Goal: Contribute content: Contribute content

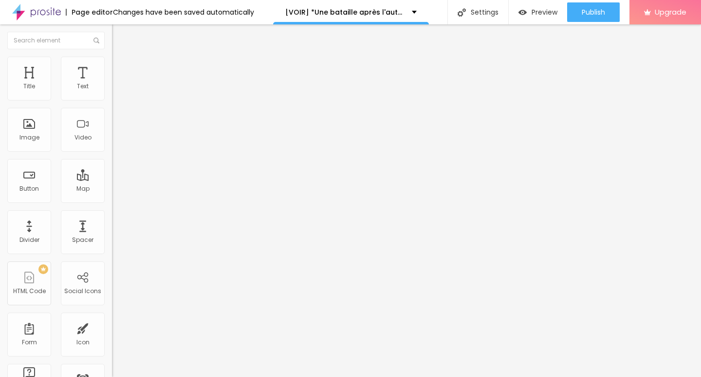
click at [112, 84] on span "Add image" at bounding box center [132, 79] width 40 height 8
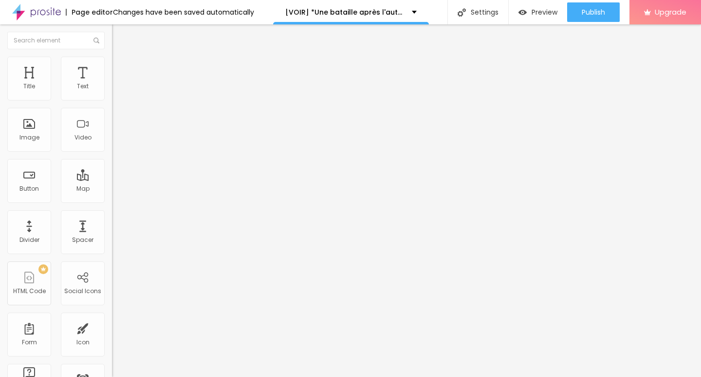
drag, startPoint x: 62, startPoint y: 265, endPoint x: 0, endPoint y: 267, distance: 62.4
click at [112, 223] on div "Change image Image description (Alt) Align Aspect Ratio Original Cinema 16:9 De…" at bounding box center [168, 149] width 112 height 147
paste input "[DOMAIN_NAME]/fr/movie/1054867/pro"
type input "[URL][DOMAIN_NAME]"
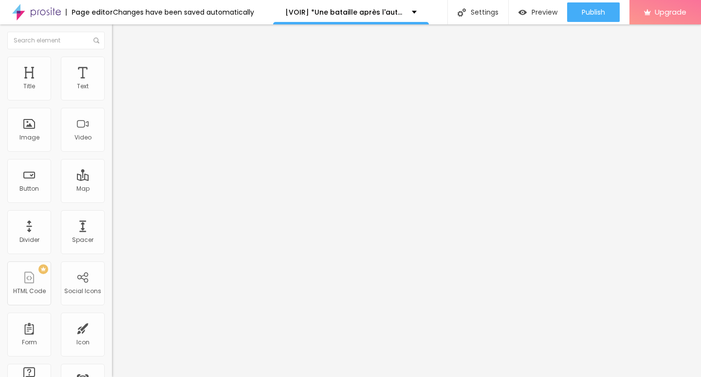
scroll to position [0, 0]
click at [119, 38] on img "button" at bounding box center [123, 36] width 8 height 8
click at [119, 39] on img "button" at bounding box center [123, 36] width 8 height 8
click at [119, 38] on div "Edit Title" at bounding box center [141, 36] width 44 height 8
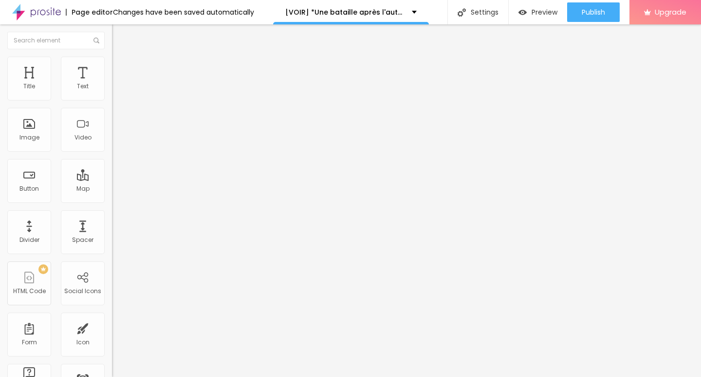
click at [119, 34] on img "button" at bounding box center [123, 36] width 8 height 8
click at [119, 38] on img "button" at bounding box center [123, 36] width 8 height 8
click at [119, 37] on img "button" at bounding box center [123, 36] width 8 height 8
click at [119, 38] on img "button" at bounding box center [123, 36] width 8 height 8
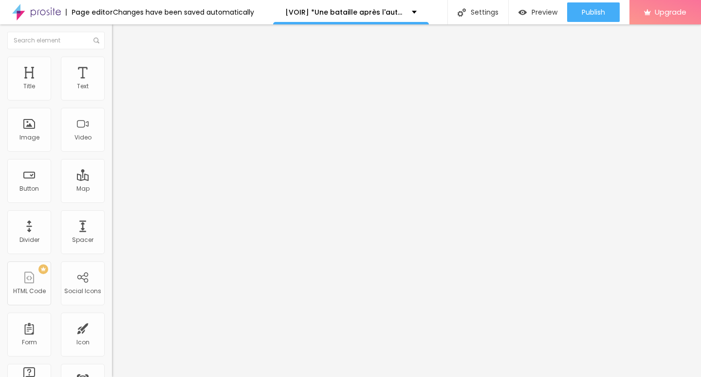
click at [119, 33] on img "button" at bounding box center [123, 36] width 8 height 8
drag, startPoint x: 44, startPoint y: 116, endPoint x: 0, endPoint y: 145, distance: 52.4
click at [112, 145] on div "Text Click me Align Size Default Small Default Big Link URL https:// Open in ne…" at bounding box center [168, 147] width 112 height 142
paste input "➥ Voir Film » Une bataille après l'autre (2025) Streaming VF-HD"
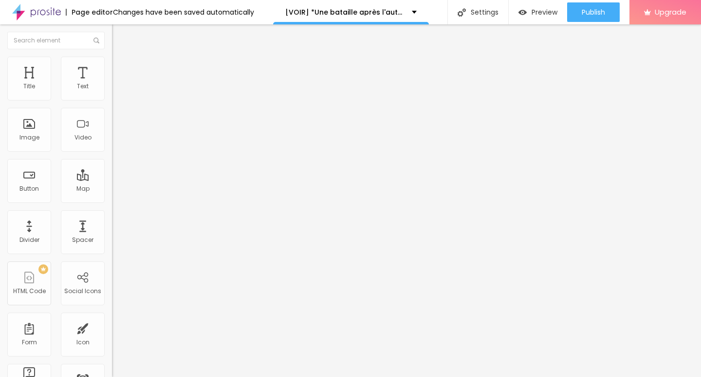
scroll to position [0, 96]
type input "➥ Voir Film » Une bataille après l'autre (2025) Streaming VF-HD"
drag, startPoint x: 63, startPoint y: 200, endPoint x: 0, endPoint y: 211, distance: 63.8
click at [112, 216] on div "Text ➥ Voir Film » Une bataille après l'autre (2025) Streaming VF-HD Align Size…" at bounding box center [168, 147] width 112 height 142
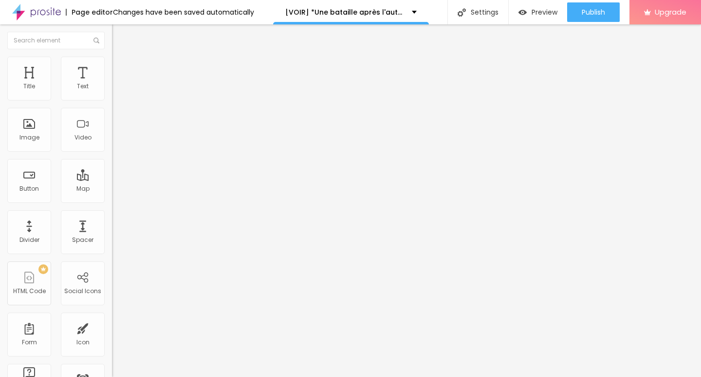
paste input "[DOMAIN_NAME]/fr/movie/1054867/pro"
type input "[URL][DOMAIN_NAME]"
click at [112, 116] on img at bounding box center [115, 113] width 7 height 7
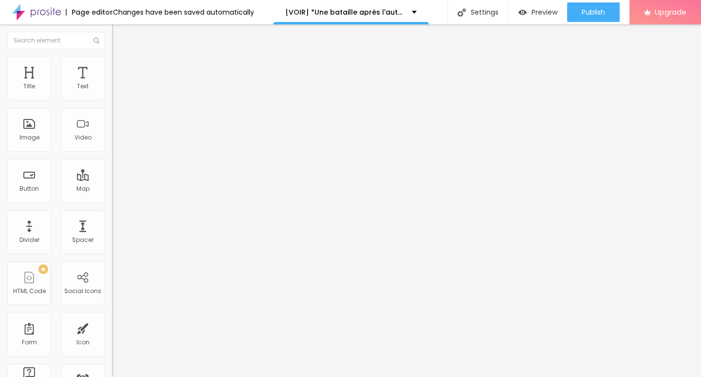
click at [119, 37] on img "button" at bounding box center [123, 36] width 8 height 8
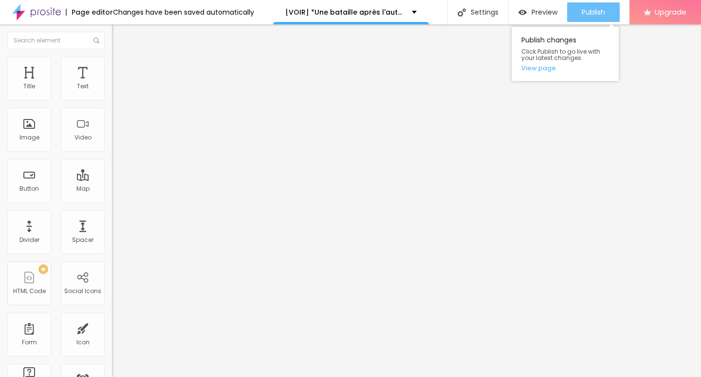
click at [600, 13] on span "Publish" at bounding box center [593, 12] width 23 height 8
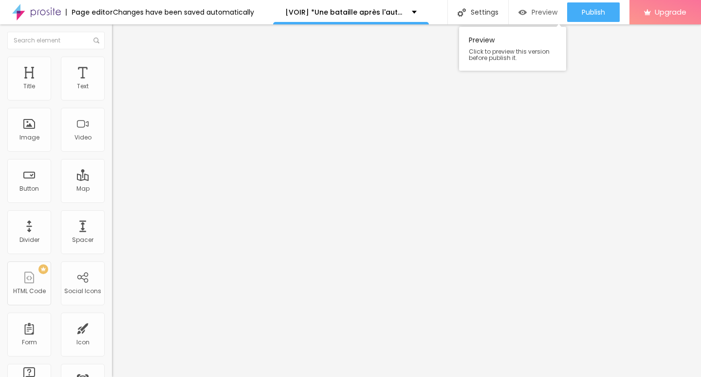
click at [539, 10] on span "Preview" at bounding box center [545, 12] width 26 height 8
